Goal: Find specific page/section: Find specific page/section

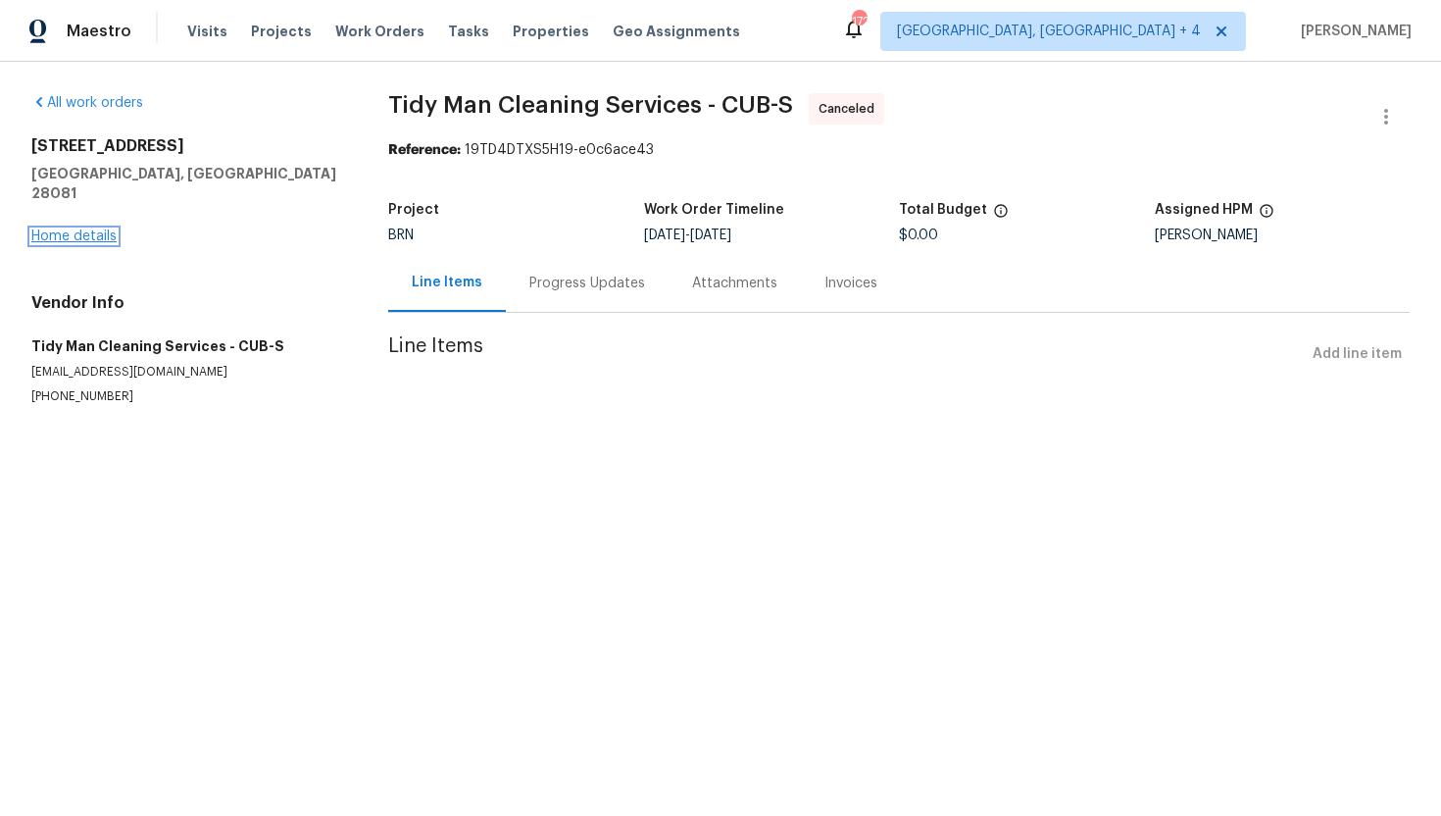
click at [96, 229] on link "Home details" at bounding box center [73, 236] width 85 height 14
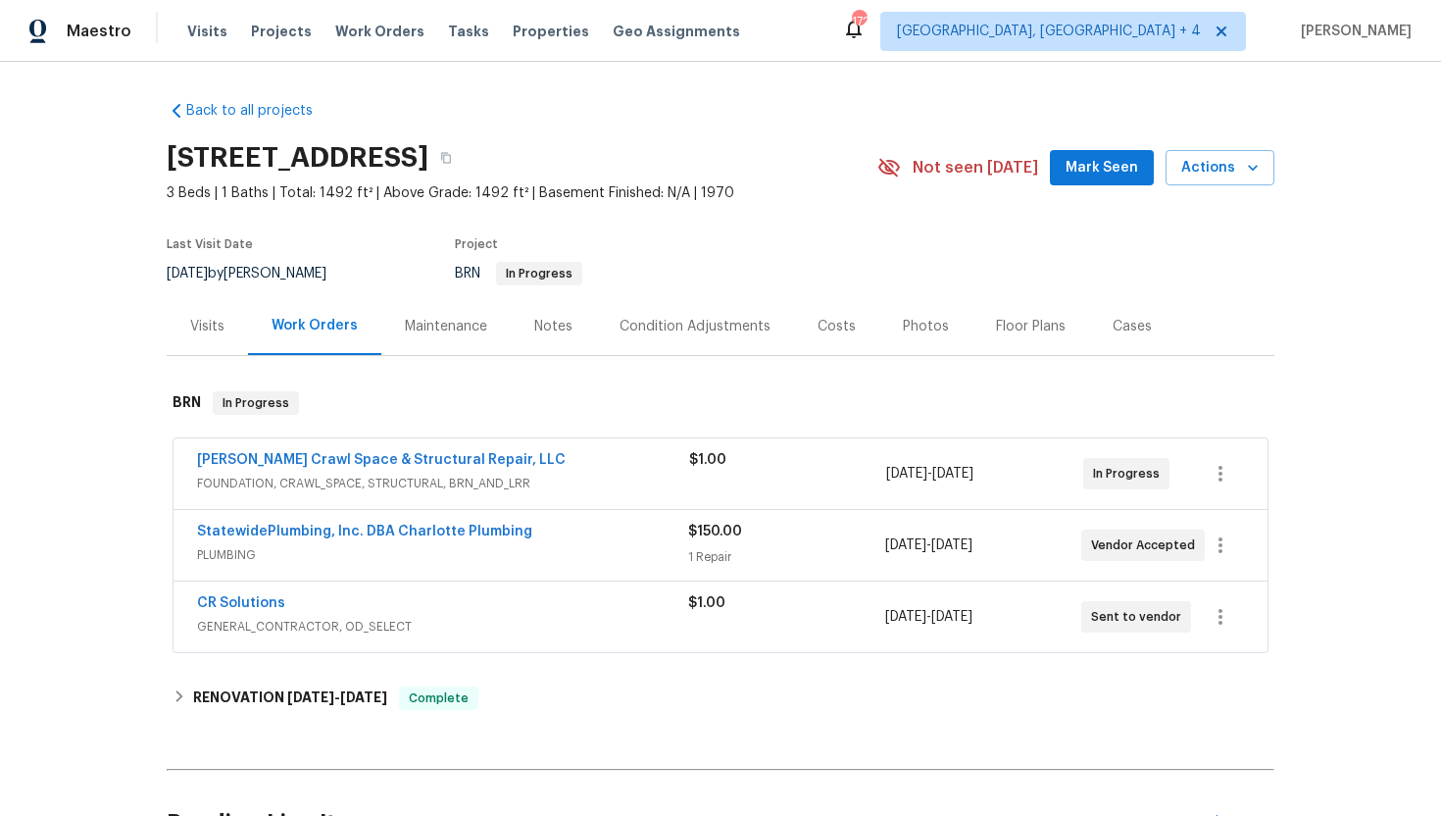
click at [559, 482] on span "FOUNDATION, CRAWL_SPACE, STRUCTURAL, BRN_AND_LRR" at bounding box center [443, 484] width 492 height 20
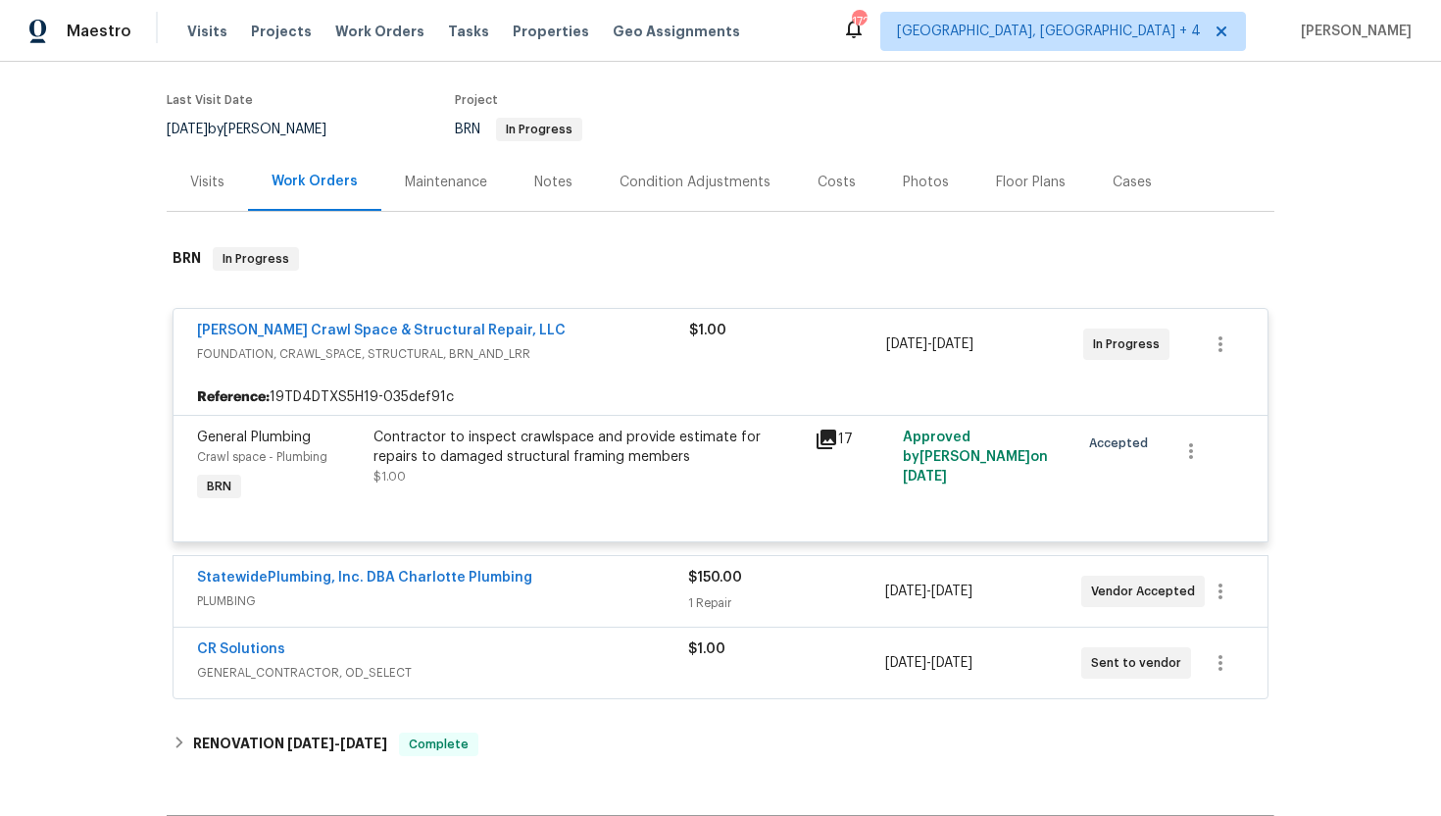
scroll to position [155, 0]
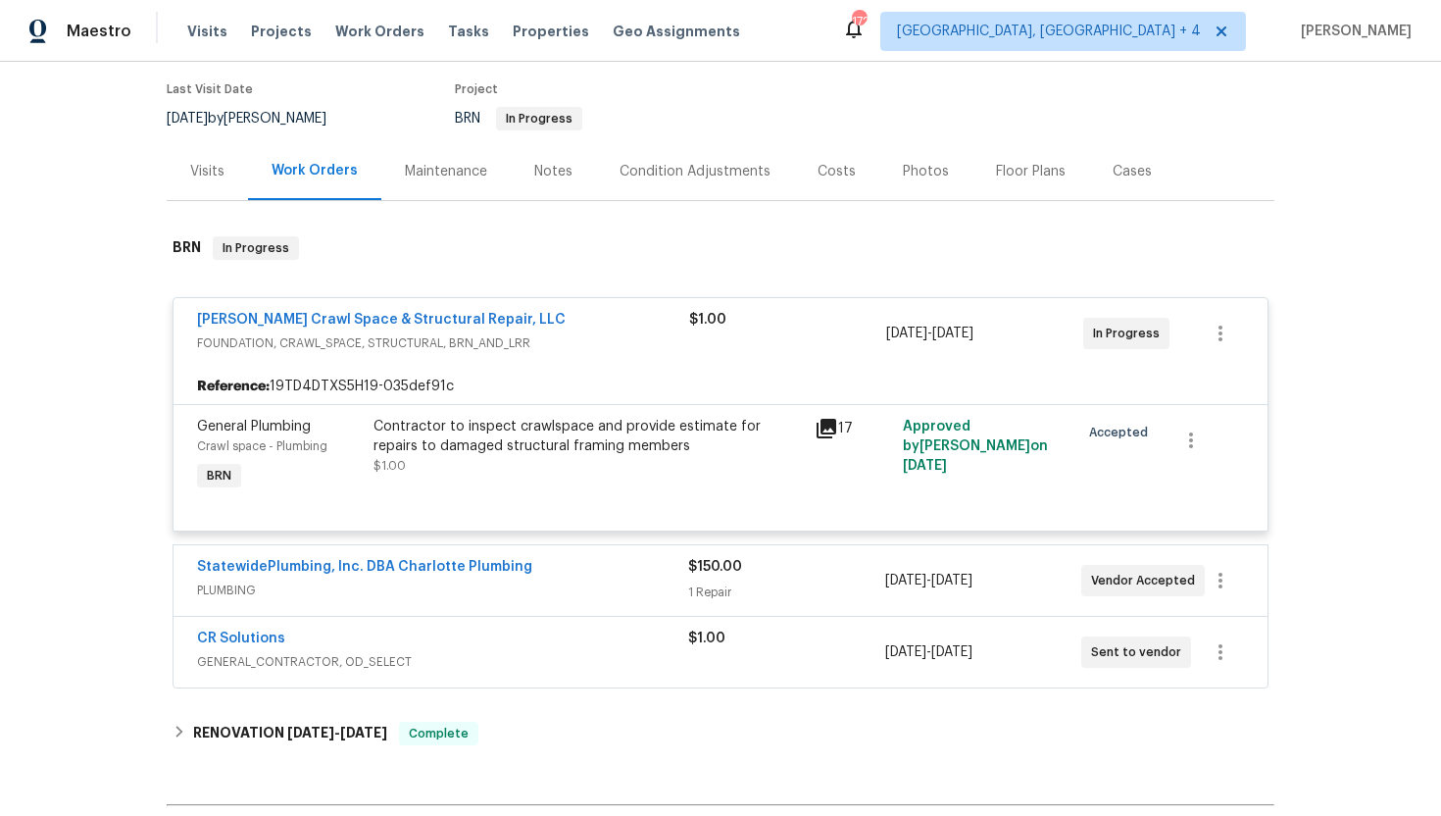
click at [577, 570] on div "StatewidePlumbing, Inc. DBA Charlotte Plumbing" at bounding box center [442, 569] width 491 height 24
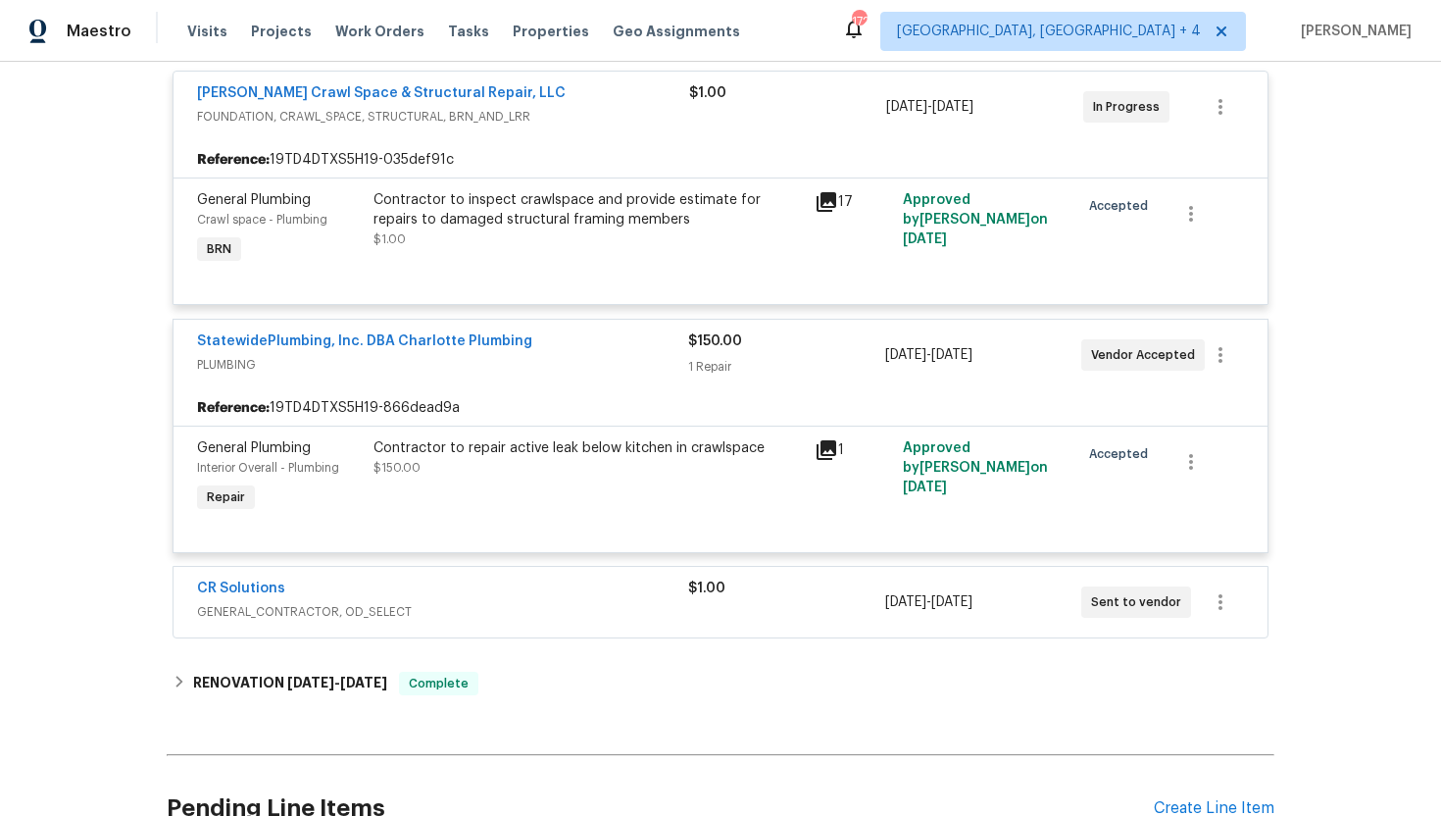
scroll to position [417, 0]
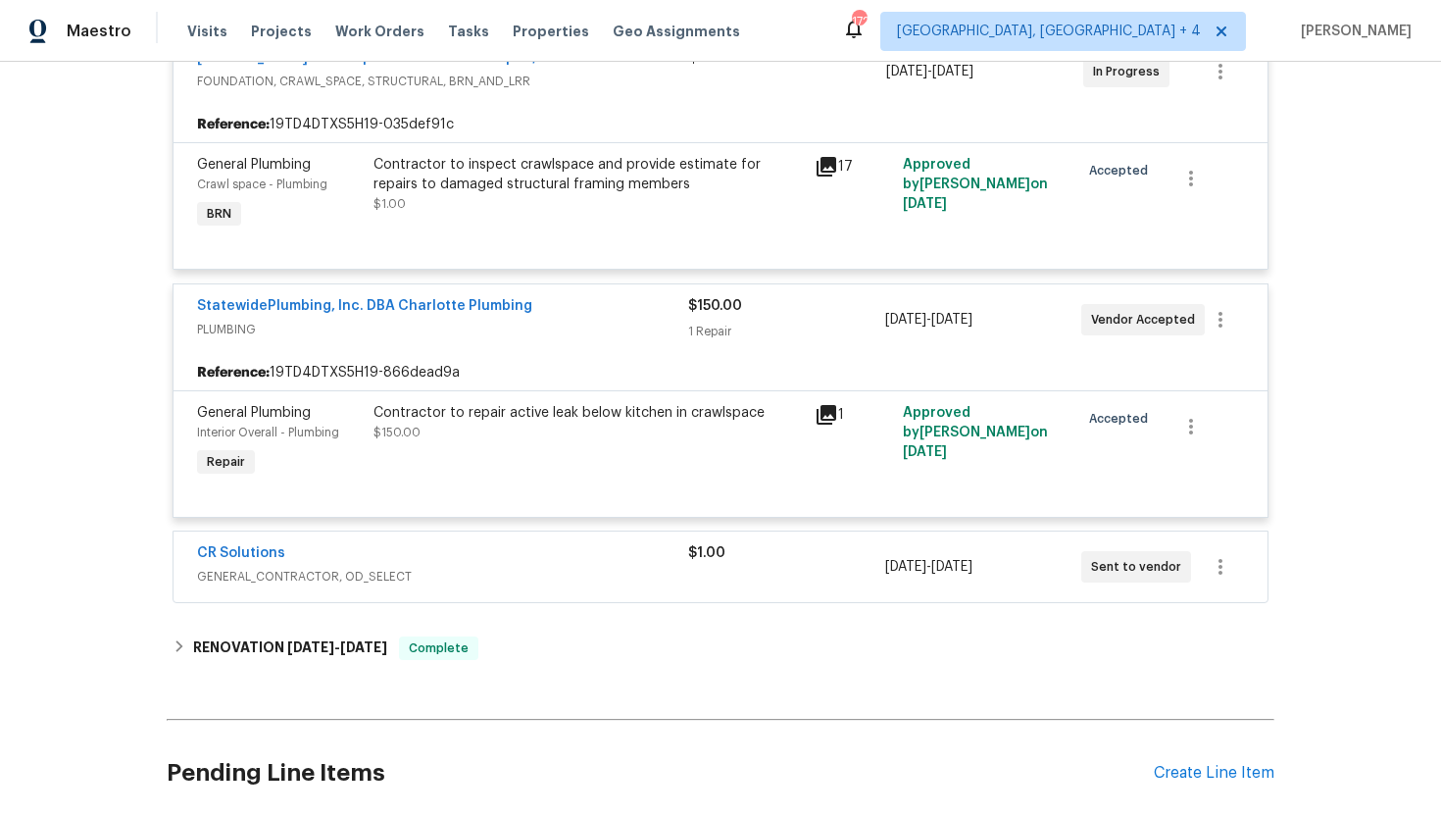
click at [558, 560] on div "CR Solutions" at bounding box center [442, 555] width 491 height 24
